Goal: Task Accomplishment & Management: Manage account settings

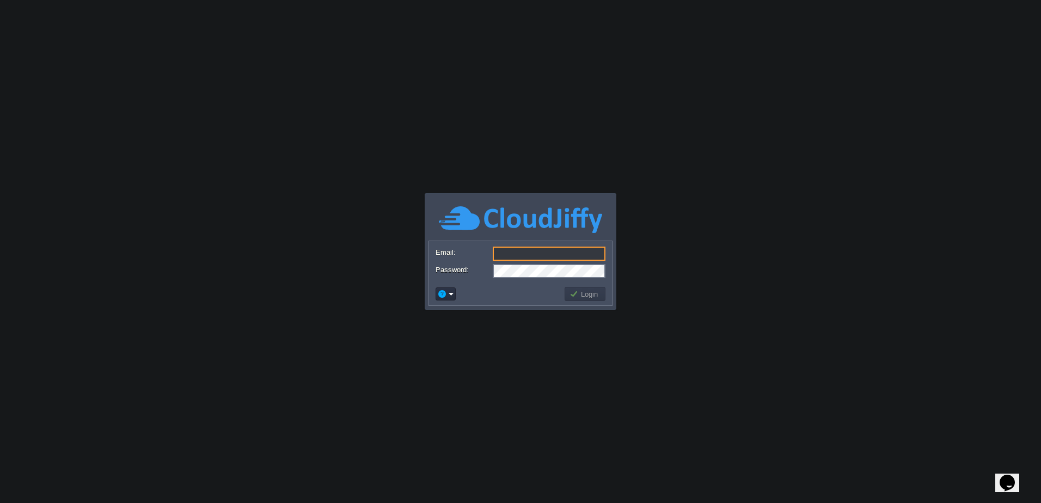
click at [0, 0] on div at bounding box center [0, 0] width 0 height 0
type input "[PERSON_NAME][EMAIL_ADDRESS][PERSON_NAME][DOMAIN_NAME]"
drag, startPoint x: 592, startPoint y: 292, endPoint x: 555, endPoint y: 281, distance: 38.8
click at [592, 292] on button "Login" at bounding box center [586, 294] width 32 height 10
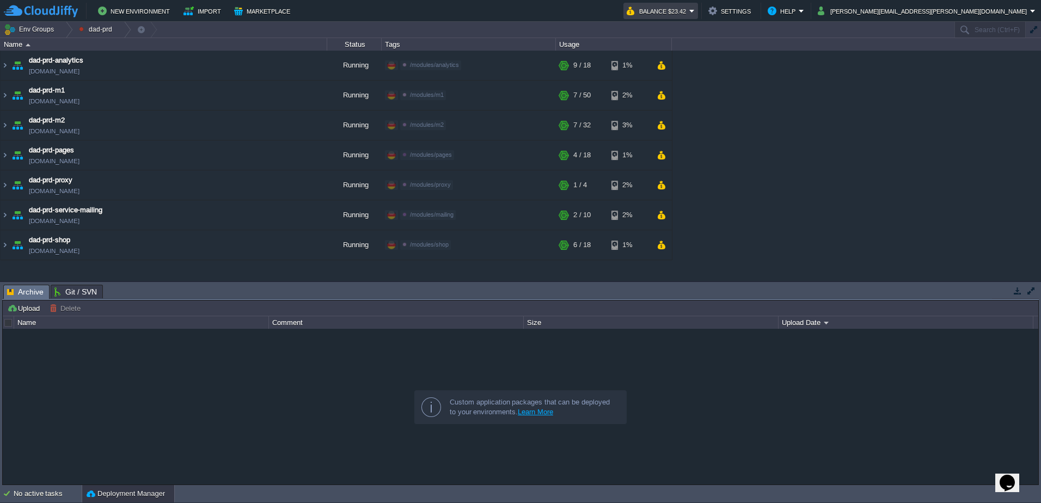
click at [689, 9] on button "Balance $23.42" at bounding box center [658, 10] width 63 height 13
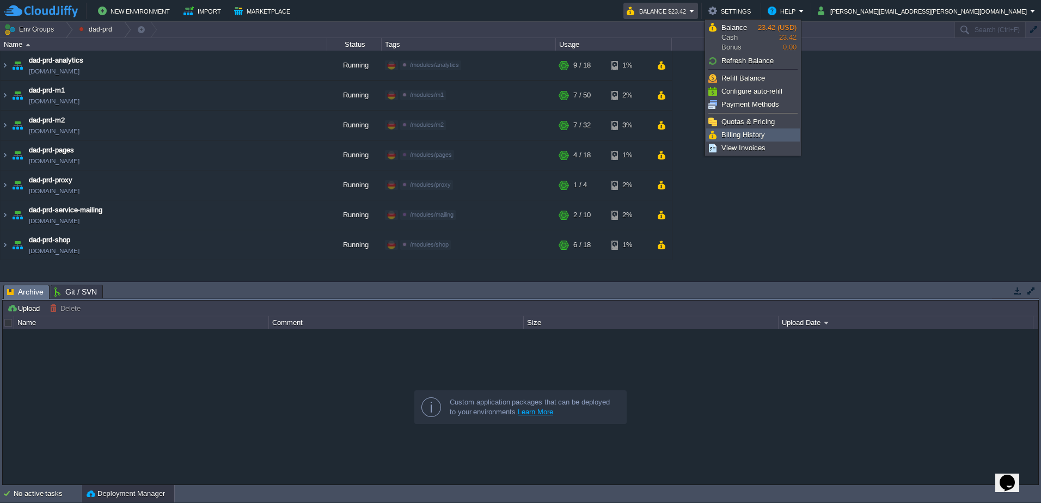
click at [744, 137] on span "Billing History" at bounding box center [744, 135] width 44 height 8
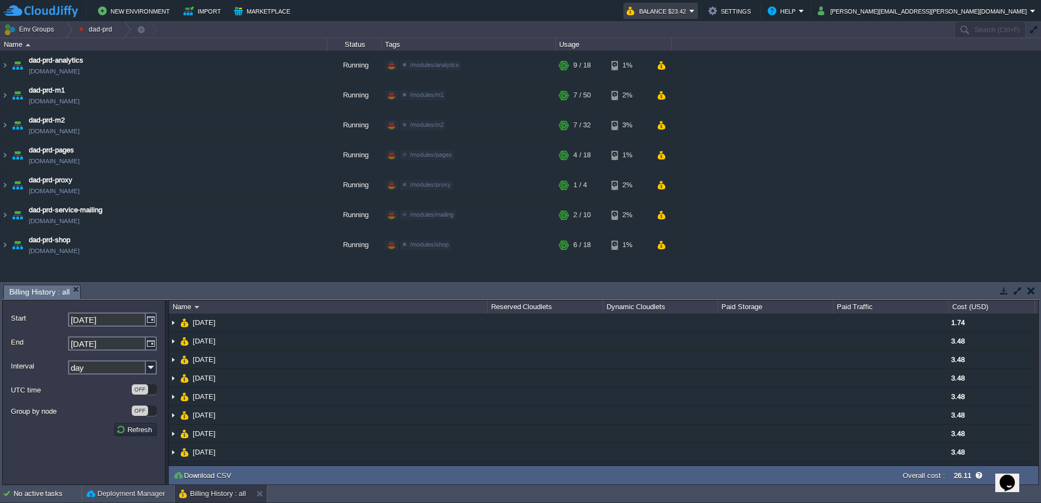
click at [695, 11] on em "Balance $23.42" at bounding box center [661, 10] width 68 height 13
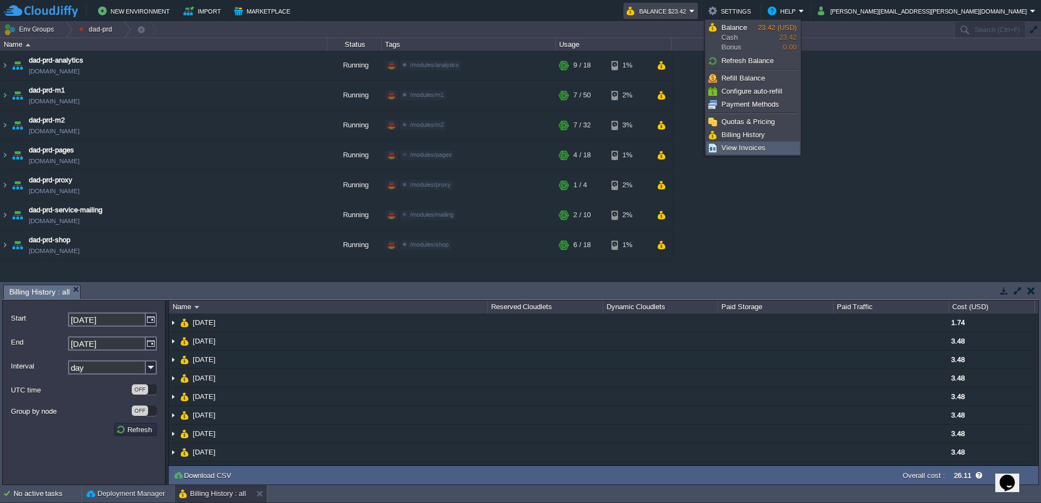
click at [777, 152] on link "View Invoices" at bounding box center [753, 148] width 93 height 12
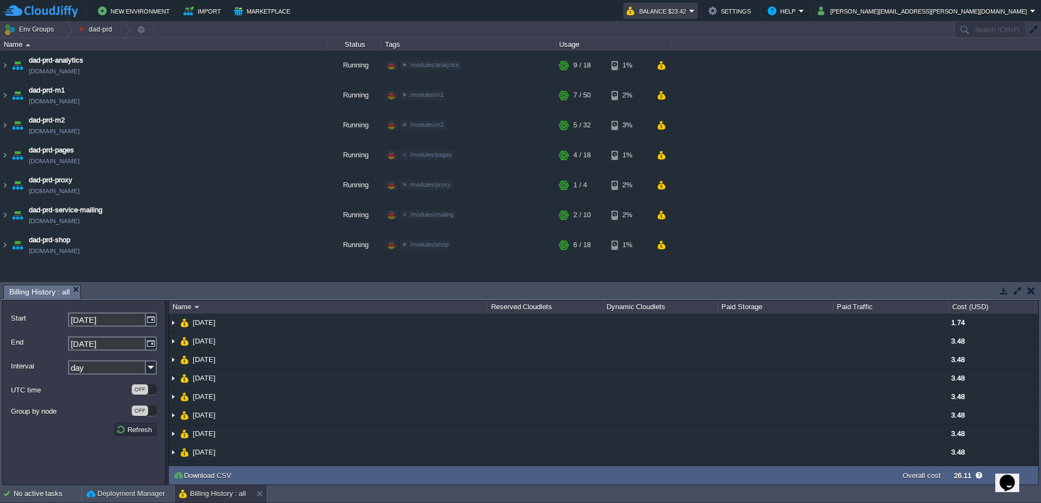
click at [689, 11] on button "Balance $23.42" at bounding box center [658, 10] width 63 height 13
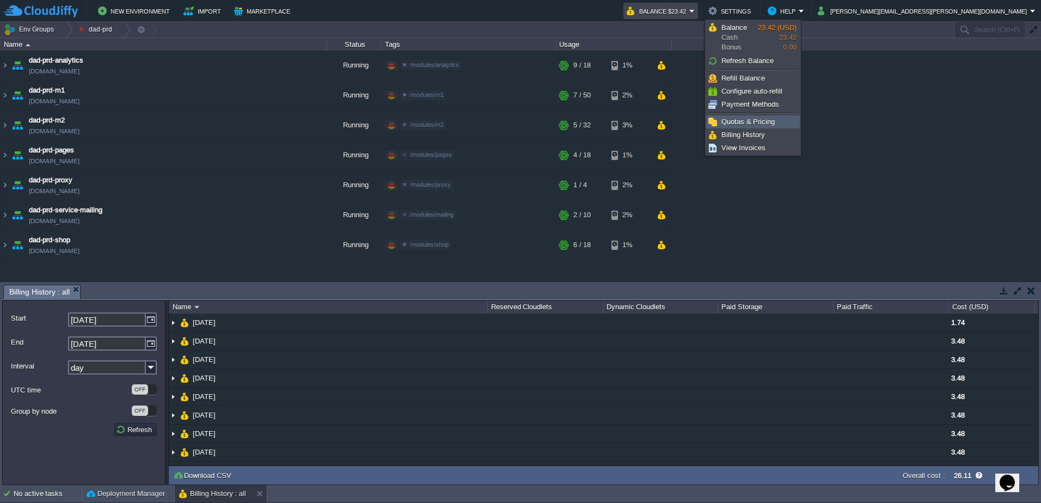
click at [751, 120] on span "Quotas & Pricing" at bounding box center [748, 122] width 53 height 8
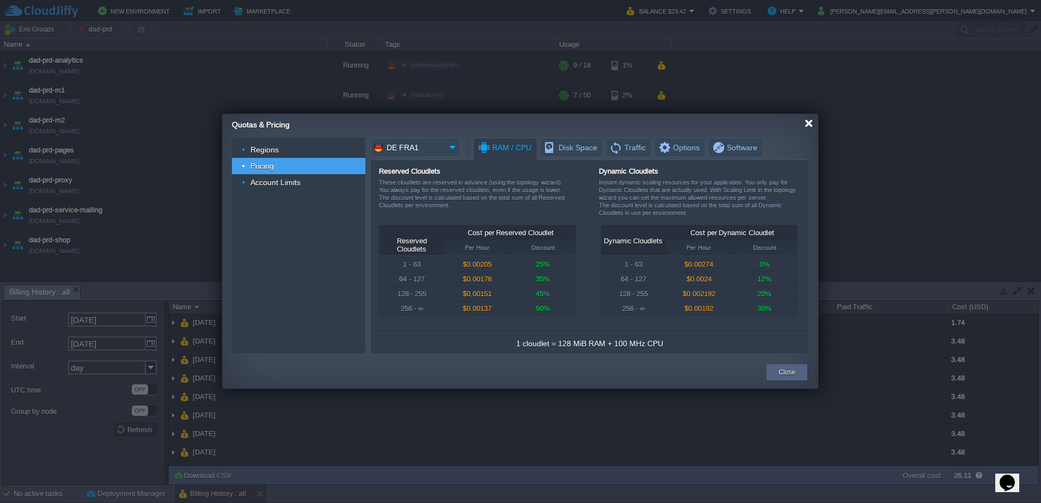
click at [809, 123] on div at bounding box center [809, 123] width 8 height 8
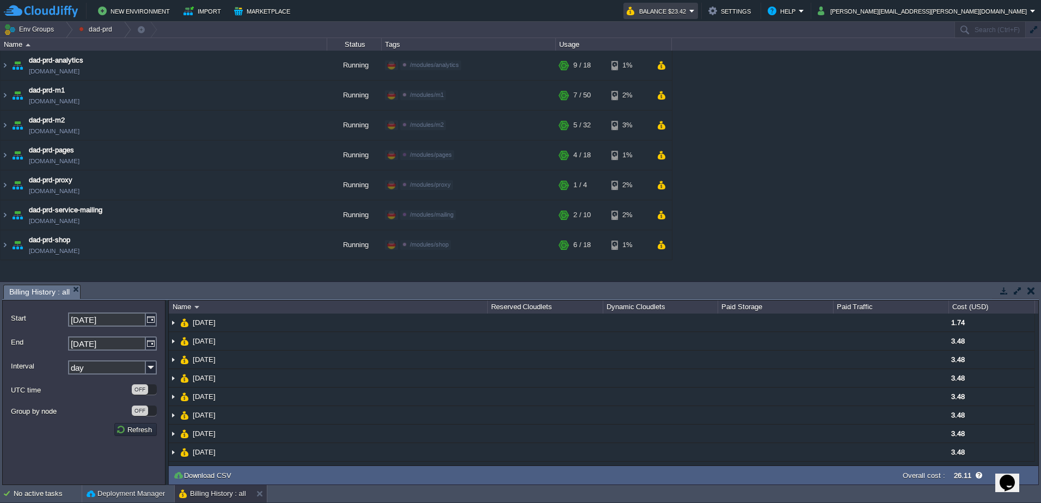
click at [689, 7] on button "Balance $23.42" at bounding box center [658, 10] width 63 height 13
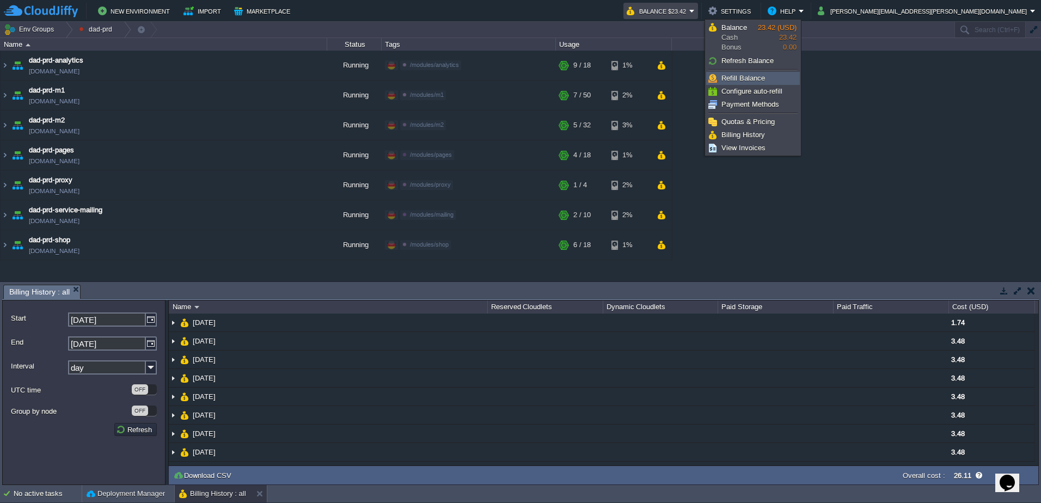
click at [742, 77] on span "Refill Balance" at bounding box center [744, 78] width 44 height 8
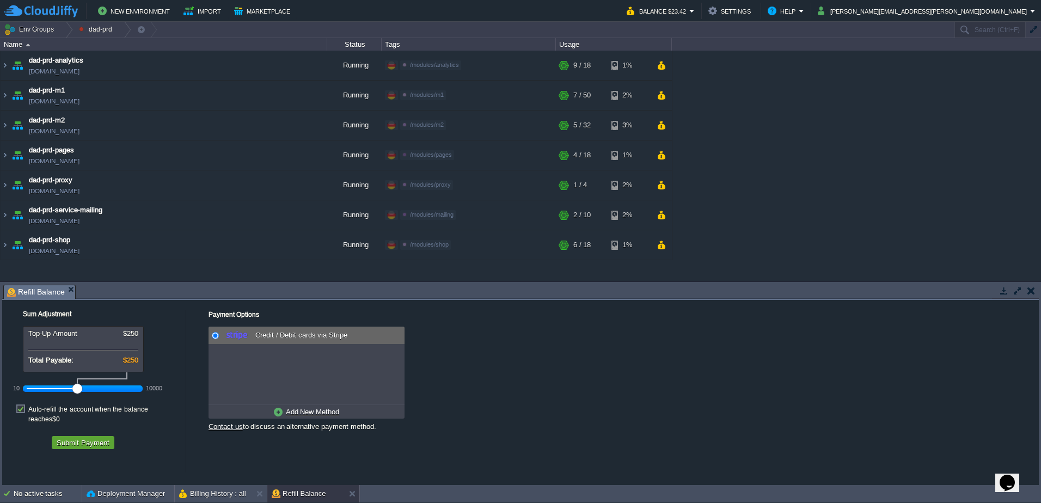
drag, startPoint x: 53, startPoint y: 390, endPoint x: 78, endPoint y: 391, distance: 24.5
click at [78, 391] on div at bounding box center [77, 389] width 10 height 10
click at [84, 438] on button "Submit Payment" at bounding box center [82, 443] width 59 height 10
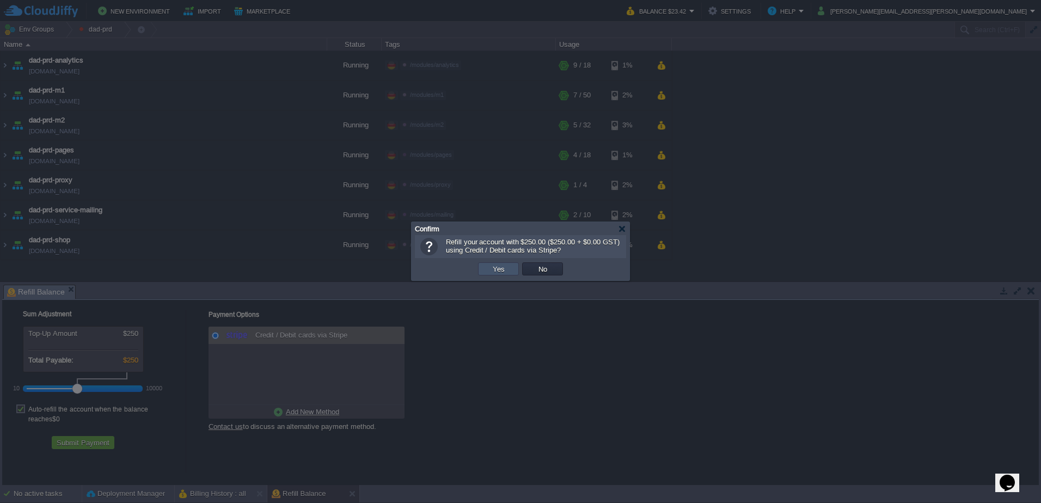
click at [500, 268] on button "Yes" at bounding box center [499, 269] width 19 height 10
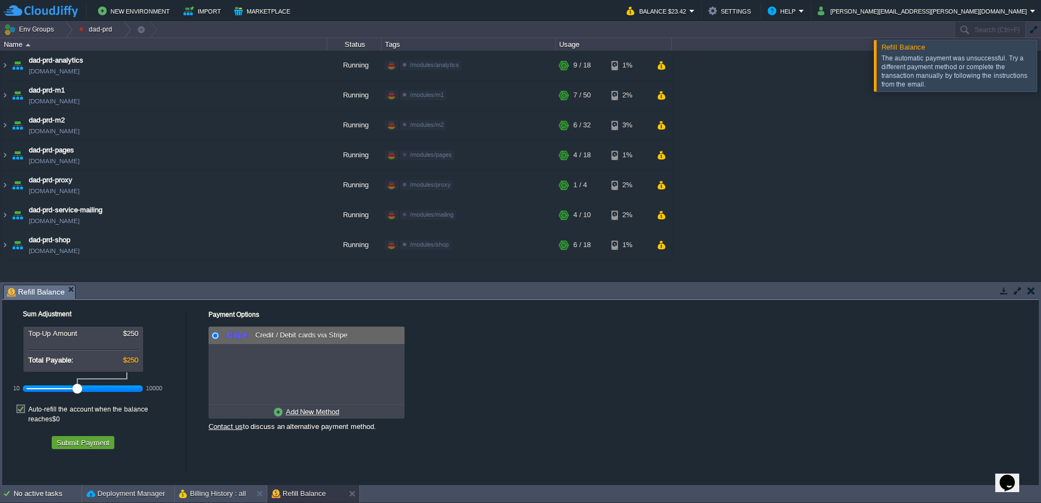
click at [1041, 65] on div at bounding box center [1054, 65] width 0 height 51
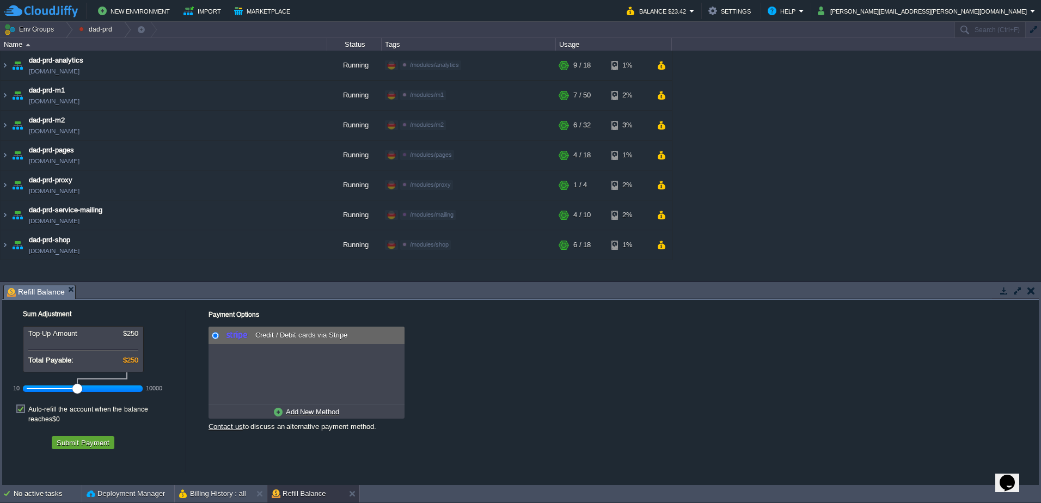
click at [299, 335] on span "Credit / Debit cards via Stripe" at bounding box center [300, 335] width 95 height 8
click at [280, 335] on span "Credit / Debit cards via Stripe" at bounding box center [300, 335] width 95 height 8
click at [265, 337] on span "Credit / Debit cards via Stripe" at bounding box center [300, 335] width 95 height 8
click at [243, 338] on img at bounding box center [236, 335] width 27 height 13
click at [267, 334] on span "Credit / Debit cards via Stripe" at bounding box center [300, 335] width 95 height 8
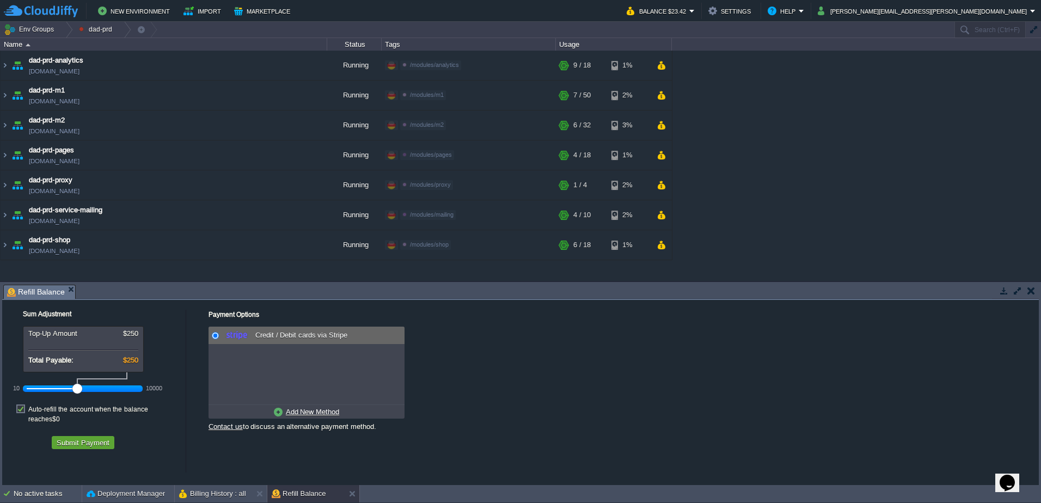
click at [286, 337] on span "Credit / Debit cards via Stripe" at bounding box center [300, 335] width 95 height 8
click at [984, 8] on button "[PERSON_NAME][EMAIL_ADDRESS][PERSON_NAME][DOMAIN_NAME]" at bounding box center [924, 10] width 212 height 13
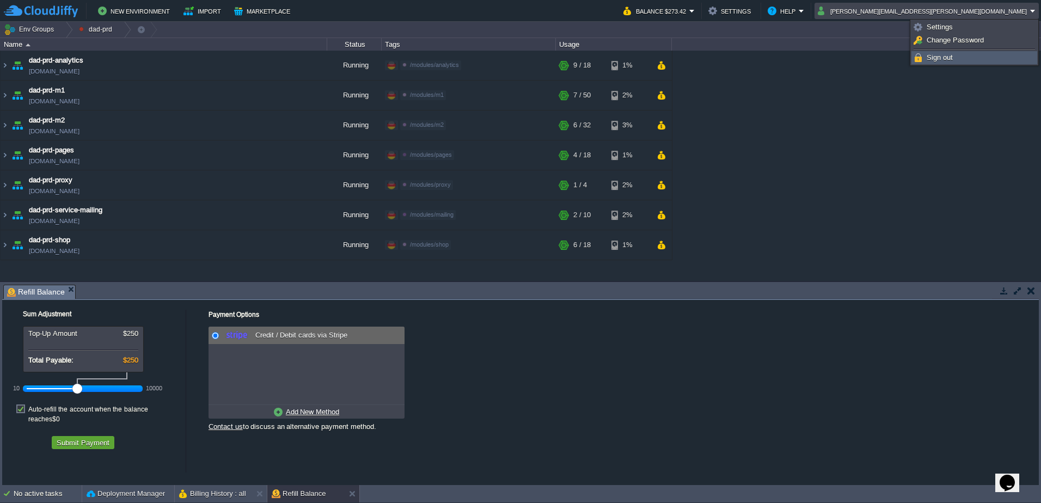
click at [928, 57] on span "Sign out" at bounding box center [940, 57] width 26 height 8
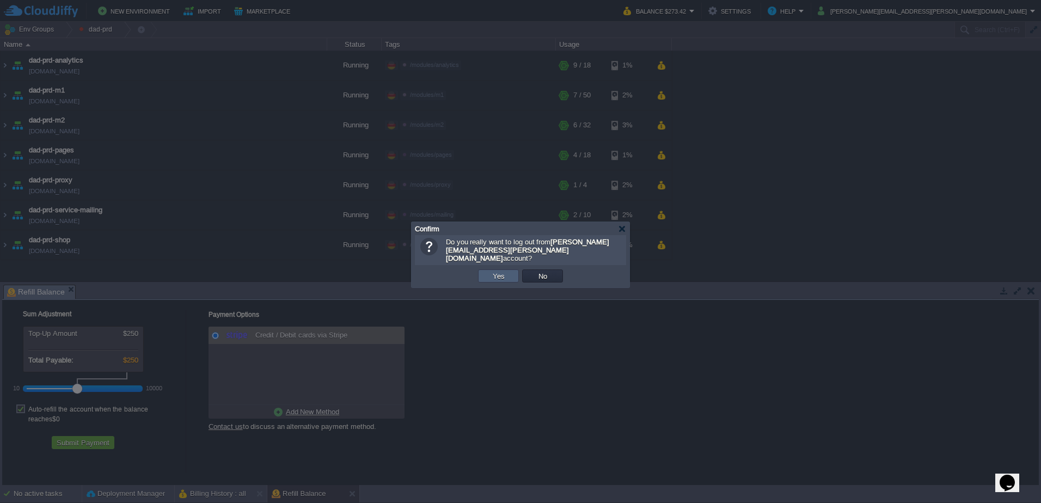
click at [488, 270] on td "Yes" at bounding box center [498, 276] width 41 height 13
